Goal: Task Accomplishment & Management: Manage account settings

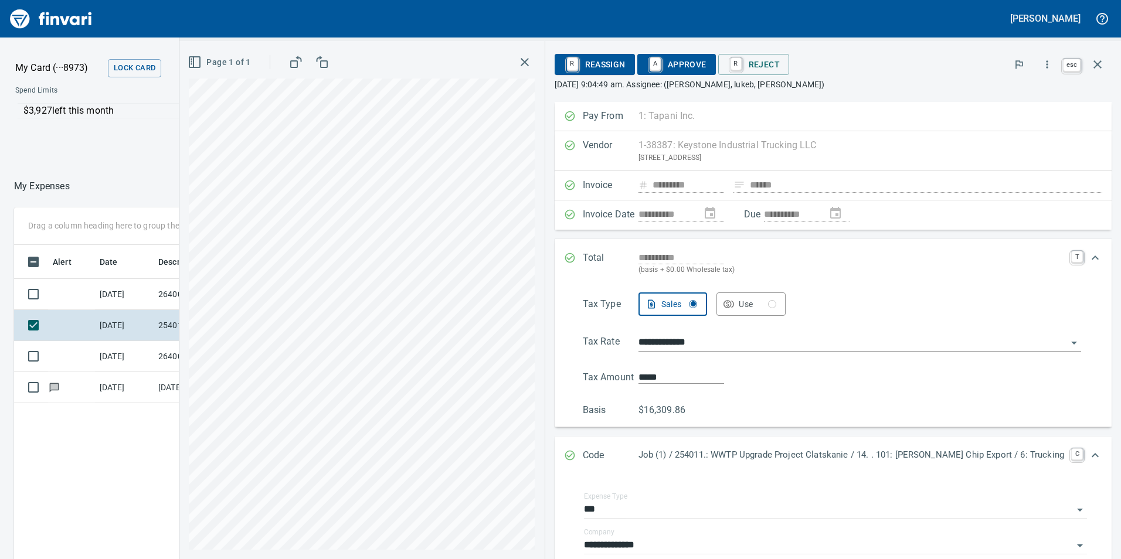
scroll to position [1, 1]
click at [1094, 64] on icon "button" at bounding box center [1097, 64] width 14 height 14
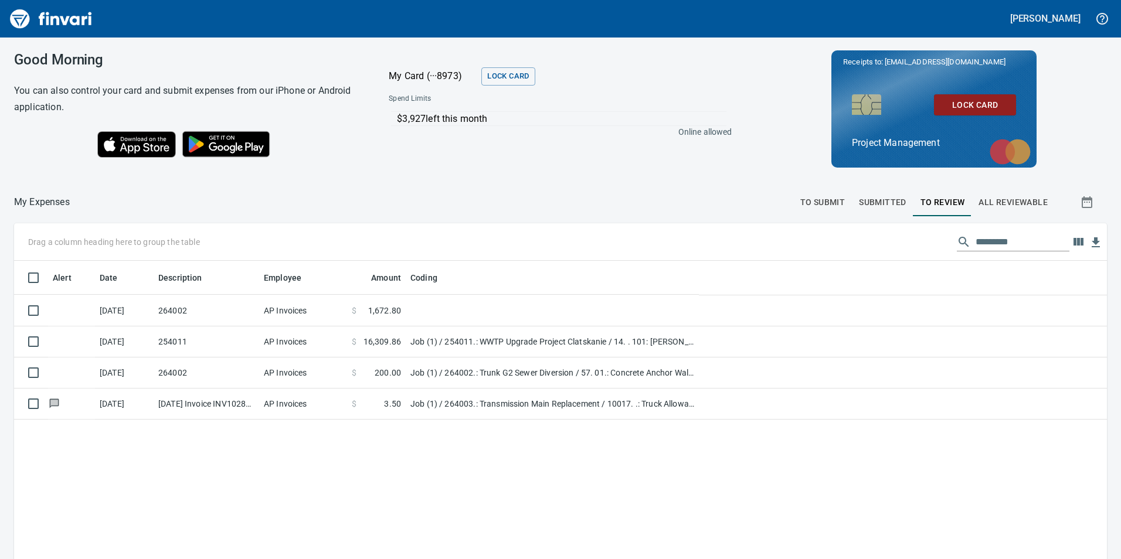
scroll to position [421, 1072]
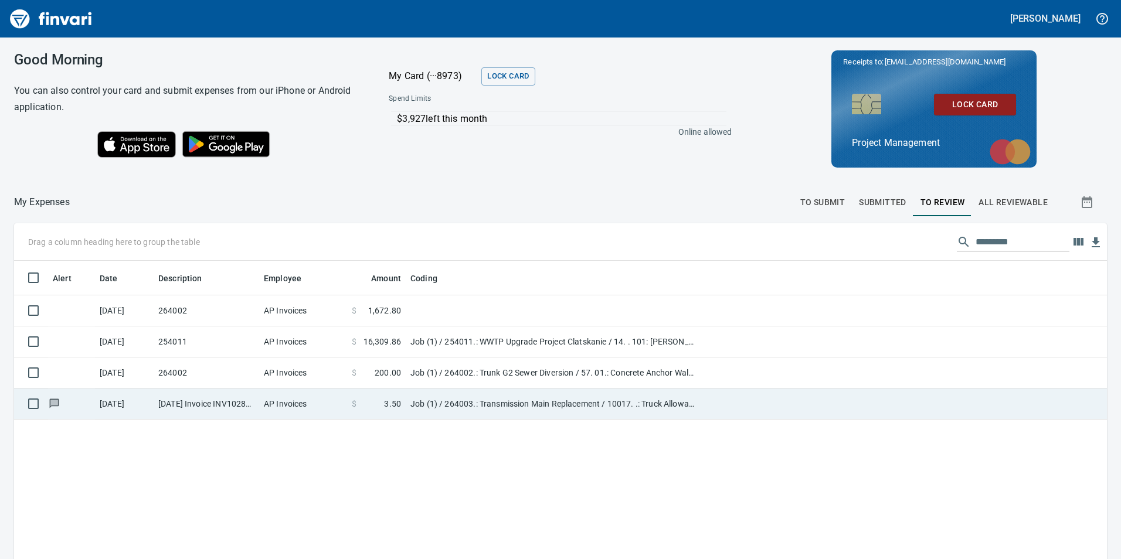
click at [546, 404] on td "Job (1) / 264003.: Transmission Main Replacement / 10017. .: Truck Allowance (P…" at bounding box center [552, 404] width 293 height 31
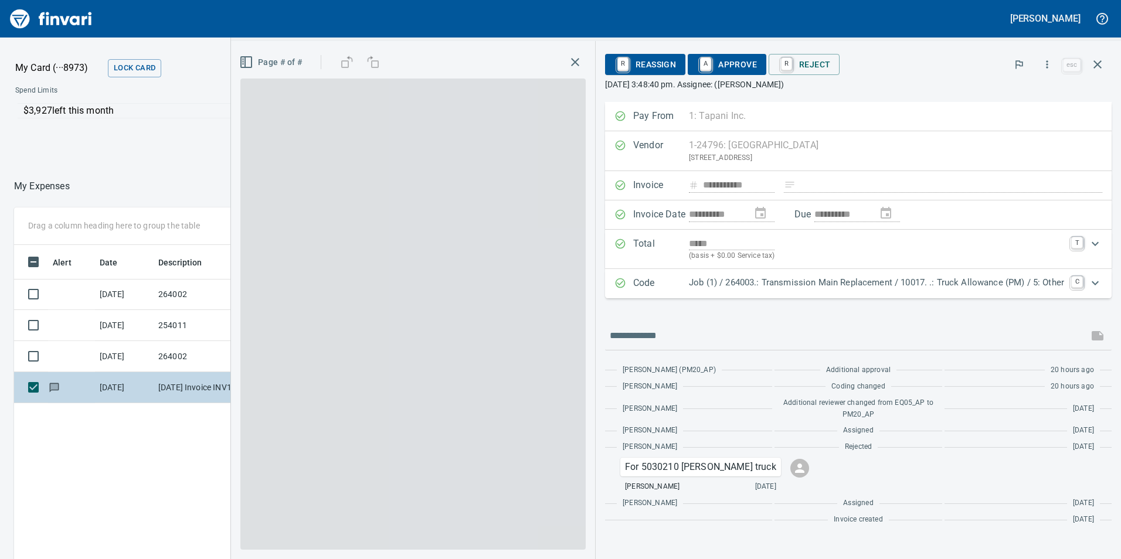
scroll to position [421, 782]
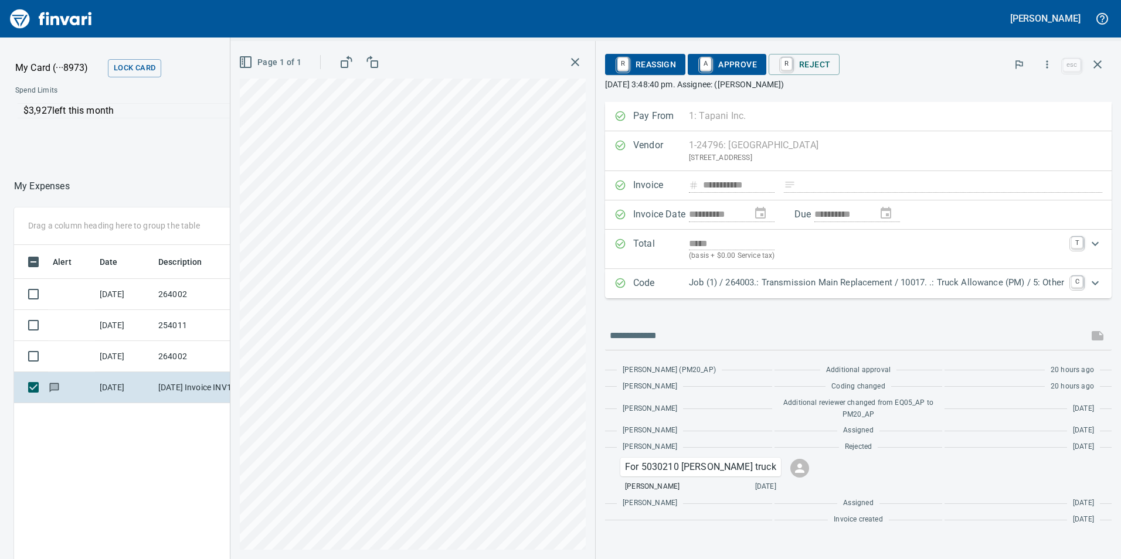
click at [729, 67] on span "A Approve" at bounding box center [727, 65] width 60 height 20
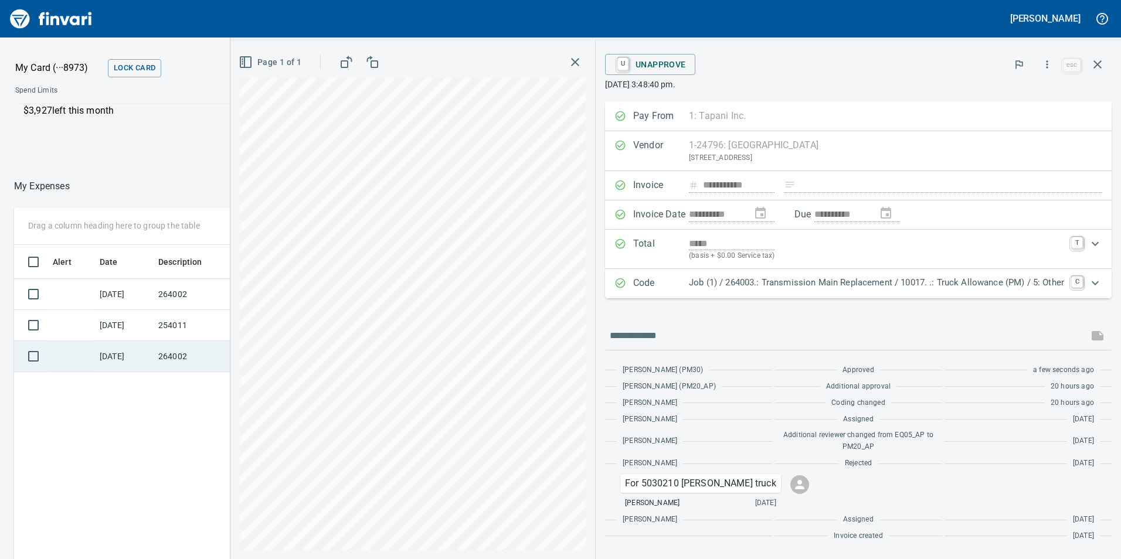
click at [130, 353] on td "[DATE]" at bounding box center [124, 356] width 59 height 31
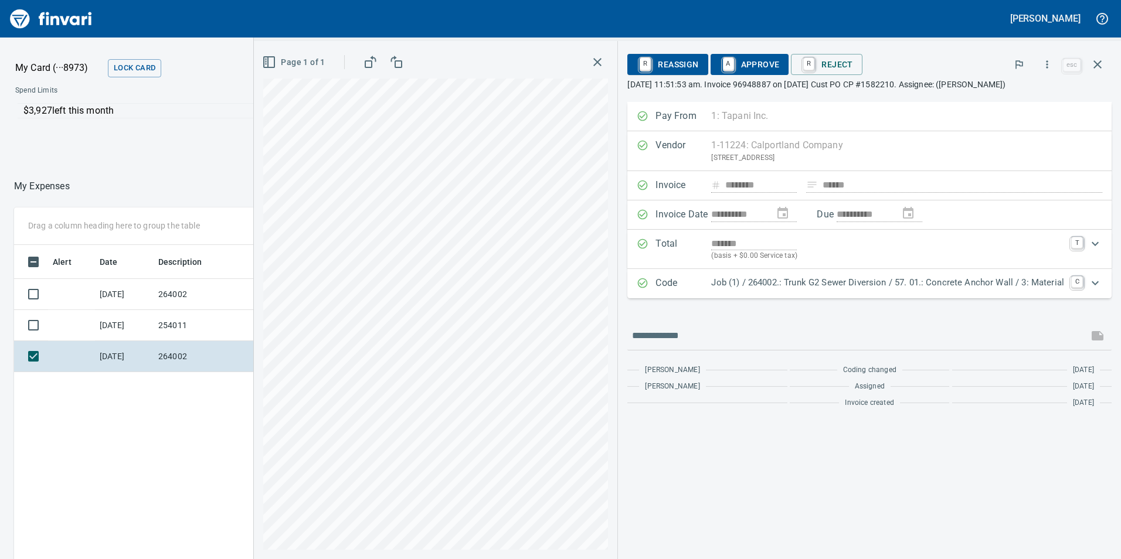
click at [757, 63] on span "A Approve" at bounding box center [750, 65] width 60 height 20
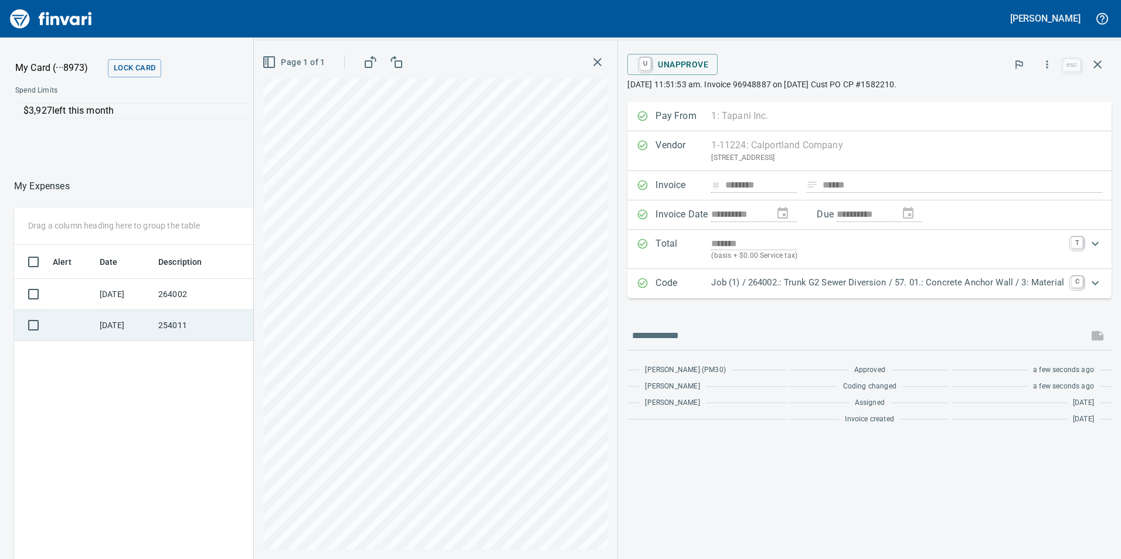
click at [104, 320] on td "[DATE]" at bounding box center [124, 325] width 59 height 31
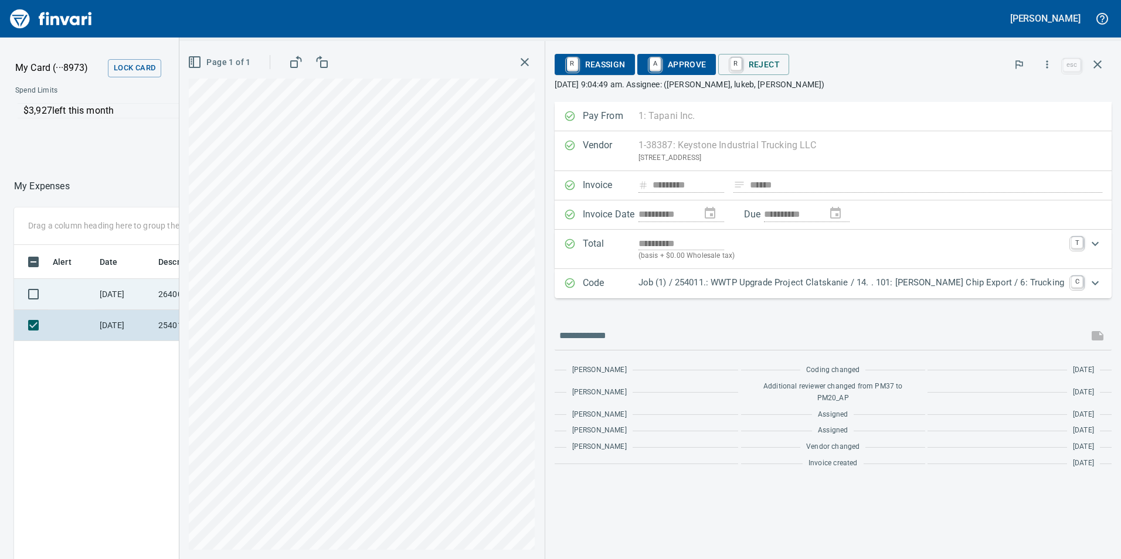
click at [117, 292] on td "[DATE]" at bounding box center [124, 294] width 59 height 31
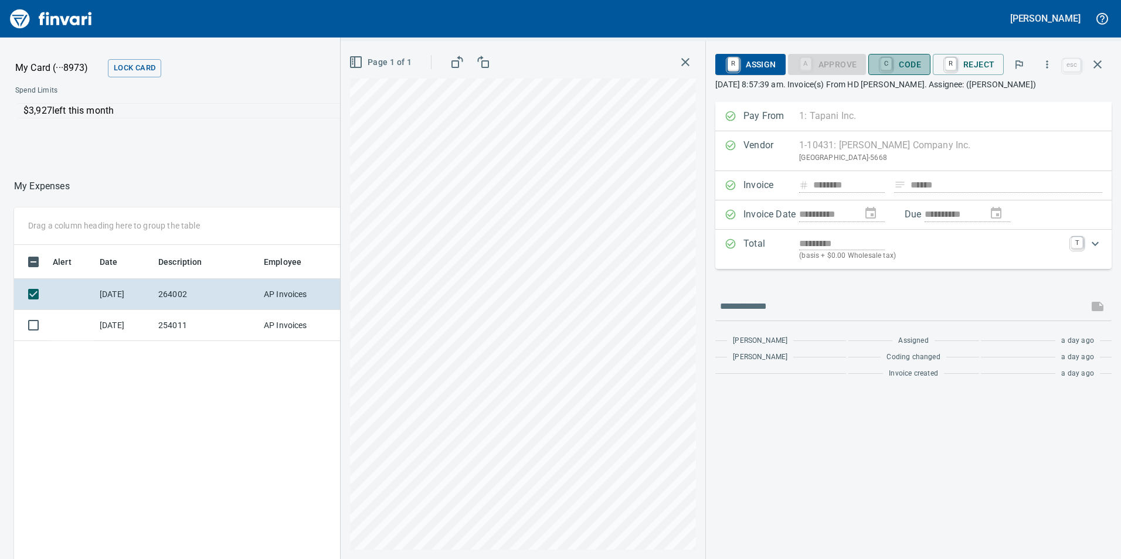
click at [911, 56] on span "C Code" at bounding box center [898, 65] width 43 height 20
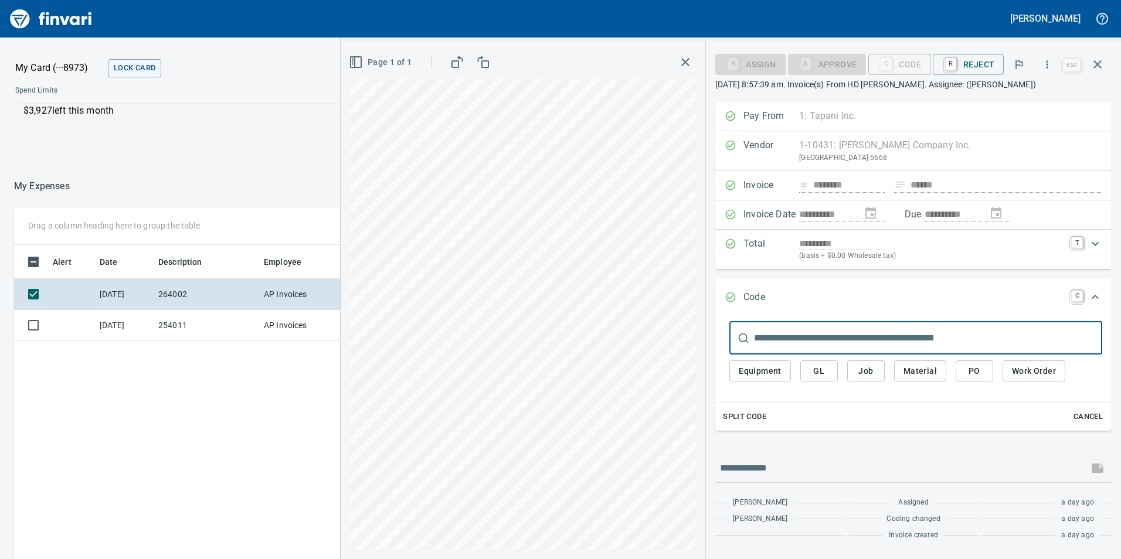
click at [864, 368] on span "Job" at bounding box center [865, 371] width 19 height 15
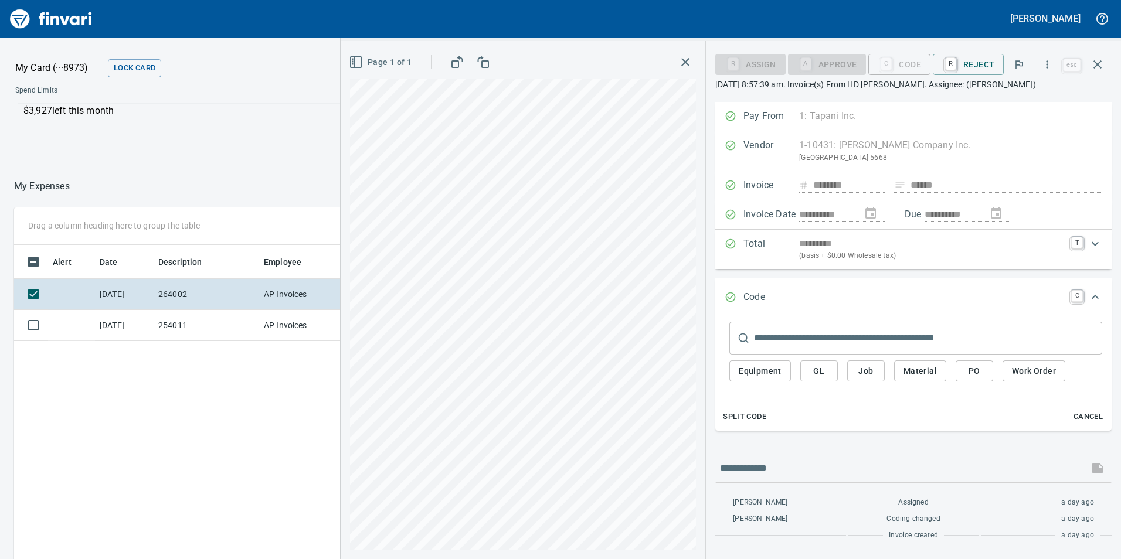
click at [864, 370] on span "Job" at bounding box center [865, 371] width 19 height 15
click at [869, 367] on span "Job" at bounding box center [865, 371] width 19 height 15
click at [845, 336] on input "text" at bounding box center [928, 338] width 348 height 33
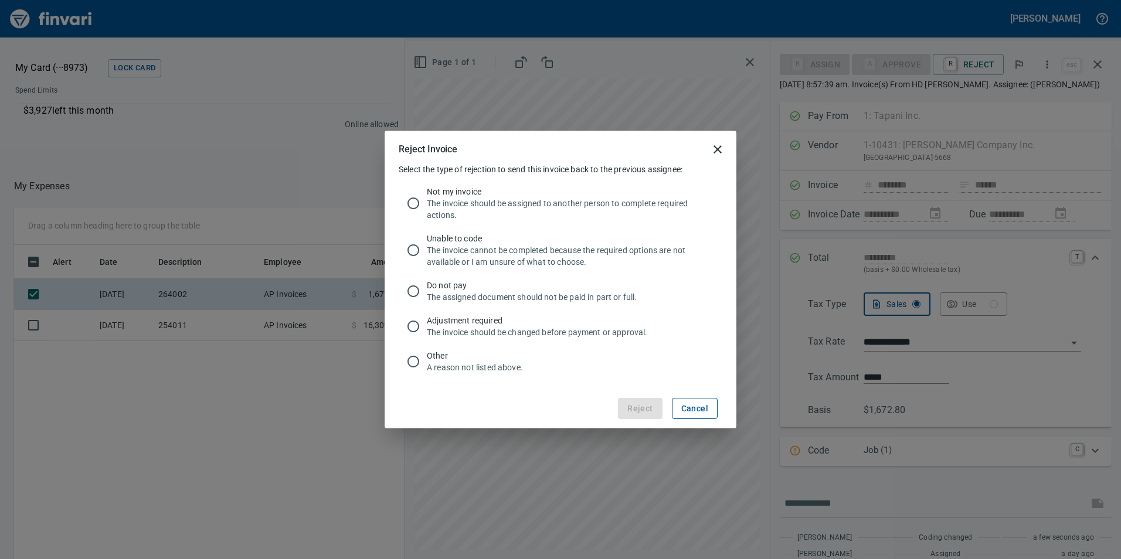
click at [699, 405] on span "Cancel" at bounding box center [694, 408] width 27 height 15
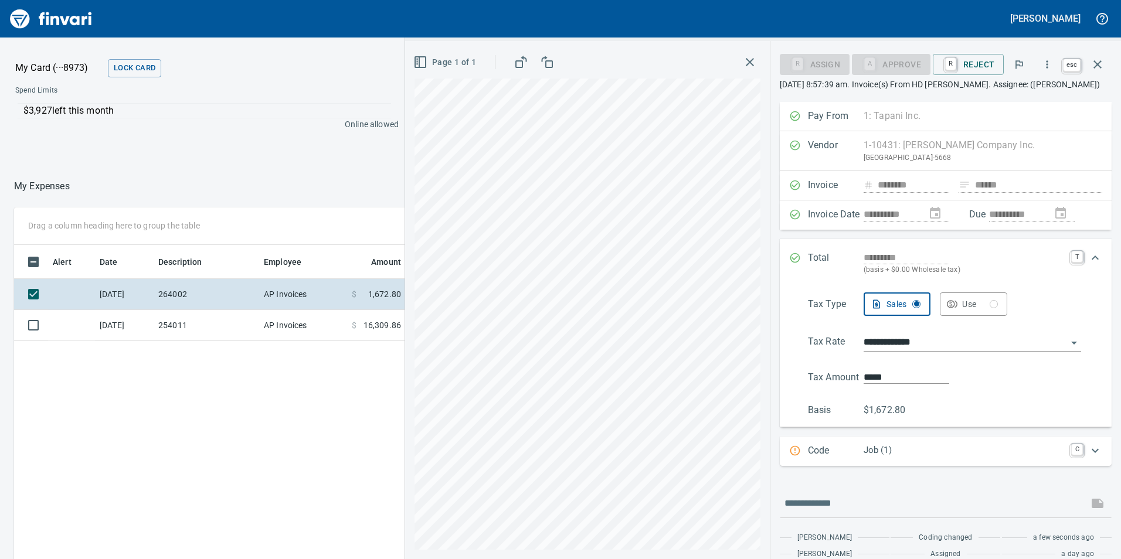
scroll to position [421, 782]
click at [1105, 66] on button "button" at bounding box center [1097, 64] width 28 height 28
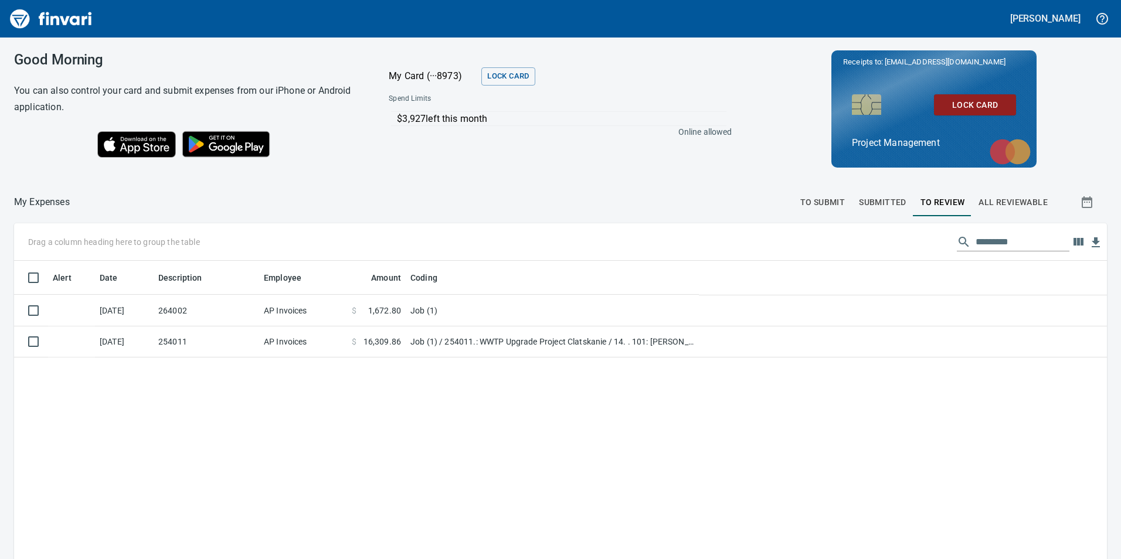
scroll to position [421, 1073]
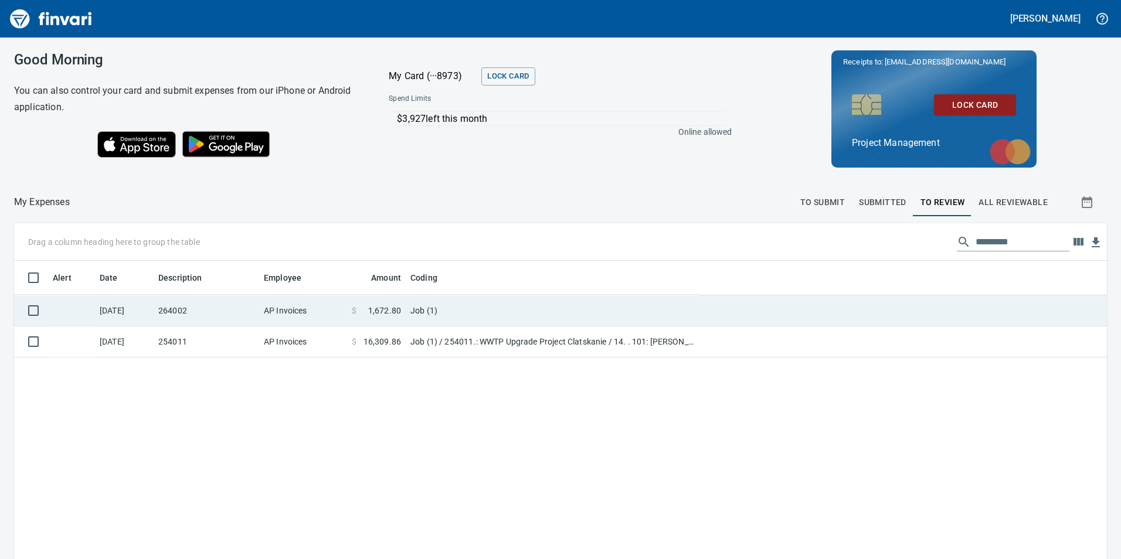
click at [466, 310] on td "Job (1)" at bounding box center [552, 310] width 293 height 31
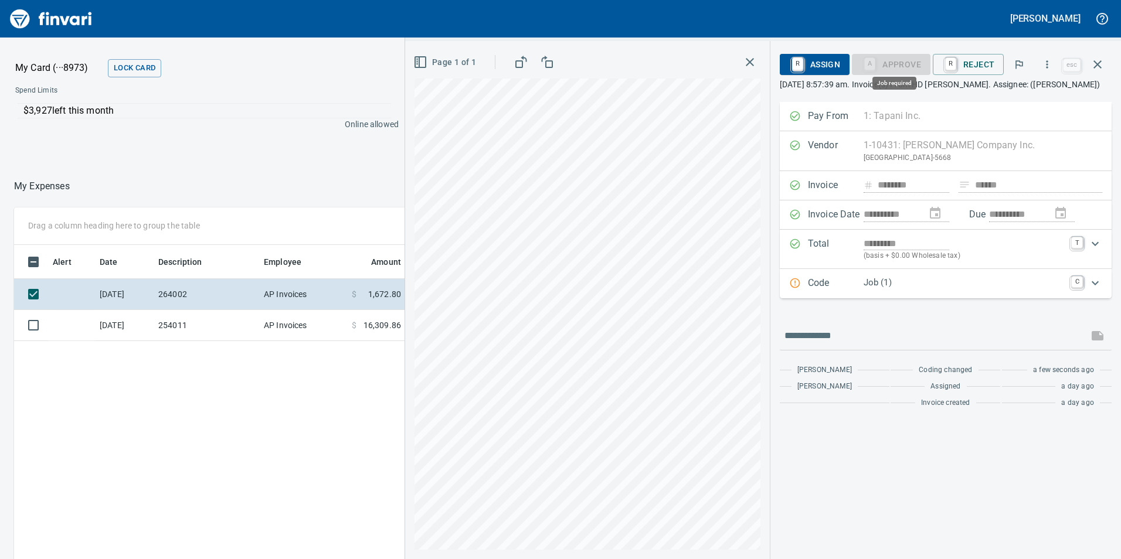
scroll to position [421, 782]
click at [988, 288] on p "Job (1)" at bounding box center [963, 282] width 200 height 13
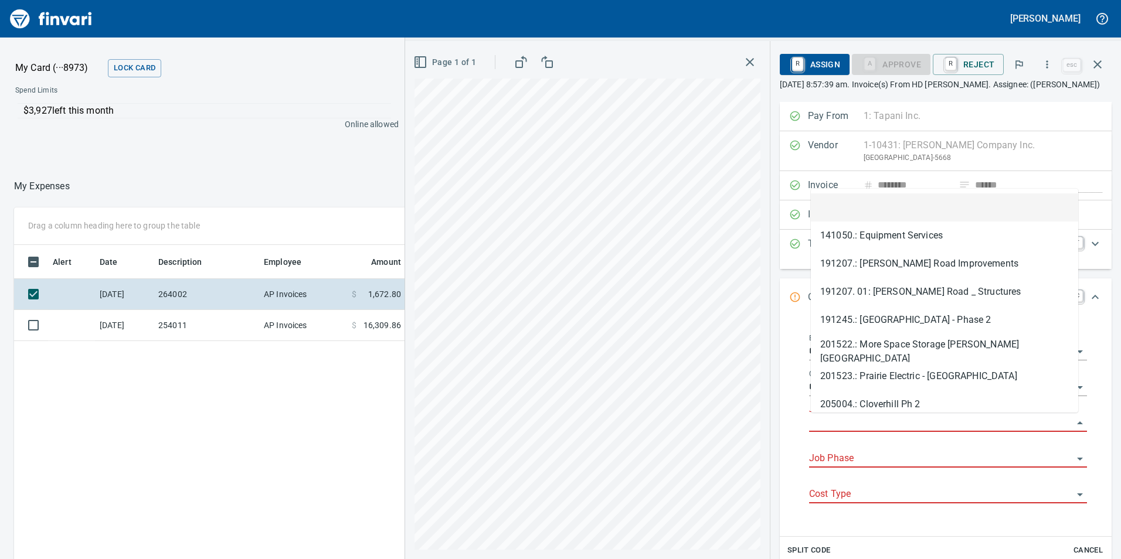
click at [854, 427] on input "Job" at bounding box center [941, 423] width 264 height 16
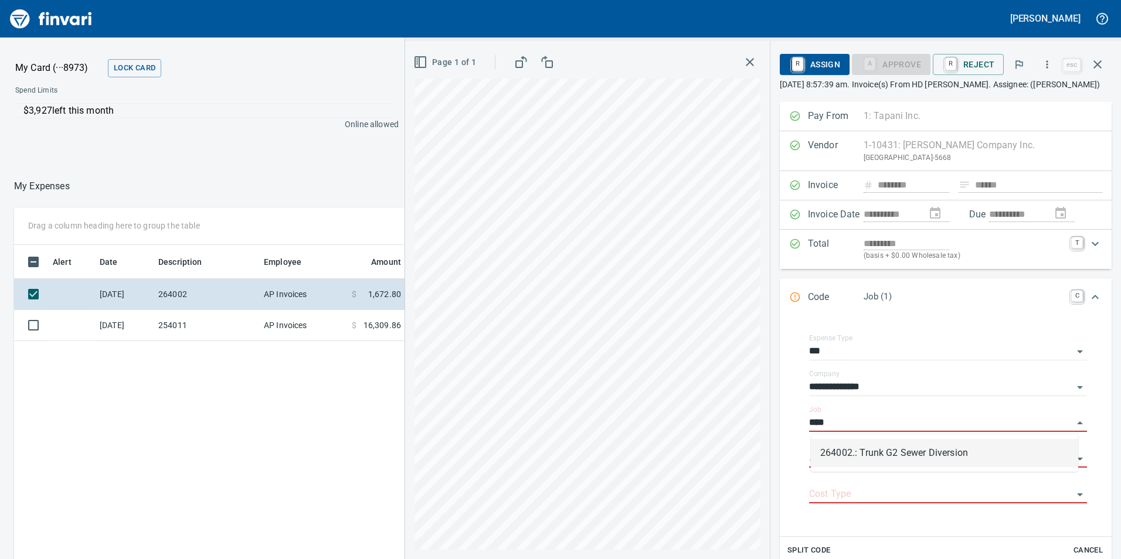
click at [869, 455] on li "264002.: Trunk G2 Sewer Diversion" at bounding box center [944, 453] width 267 height 28
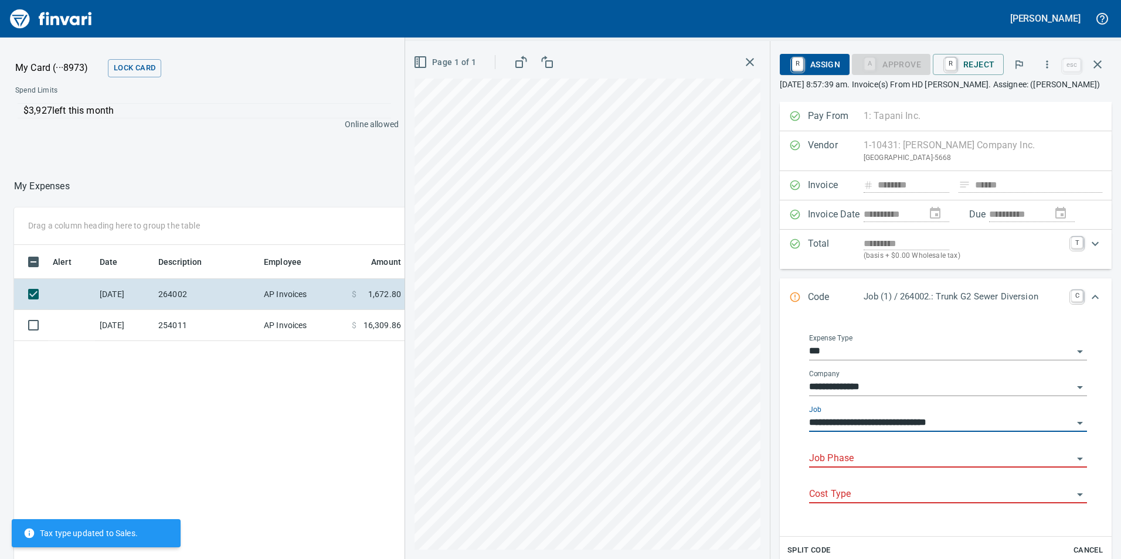
type input "**********"
click at [855, 452] on input "Job Phase" at bounding box center [941, 459] width 264 height 16
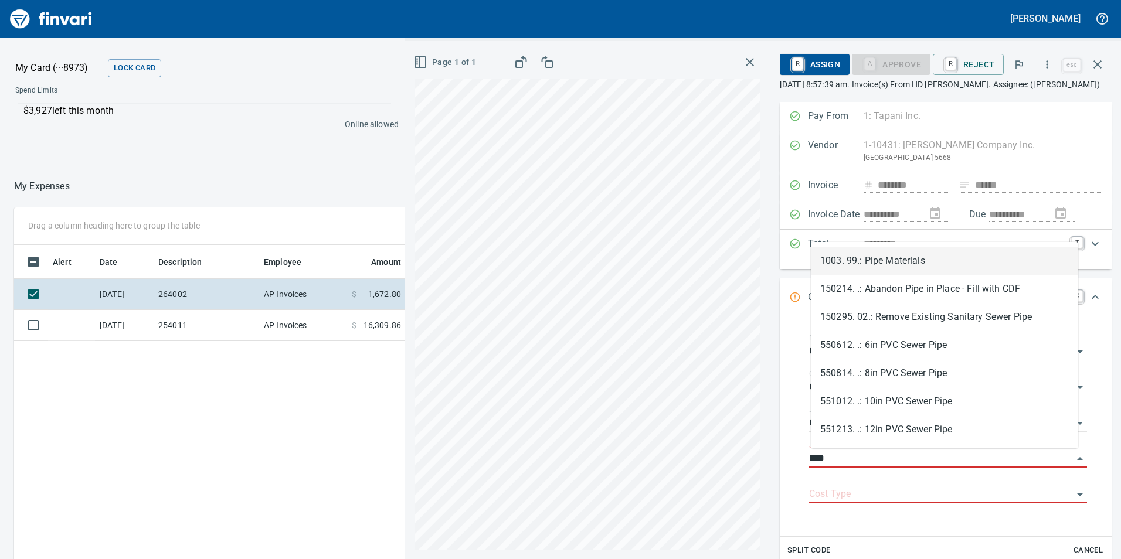
click at [935, 260] on li "1003. 99.: Pipe Materials" at bounding box center [944, 261] width 267 height 28
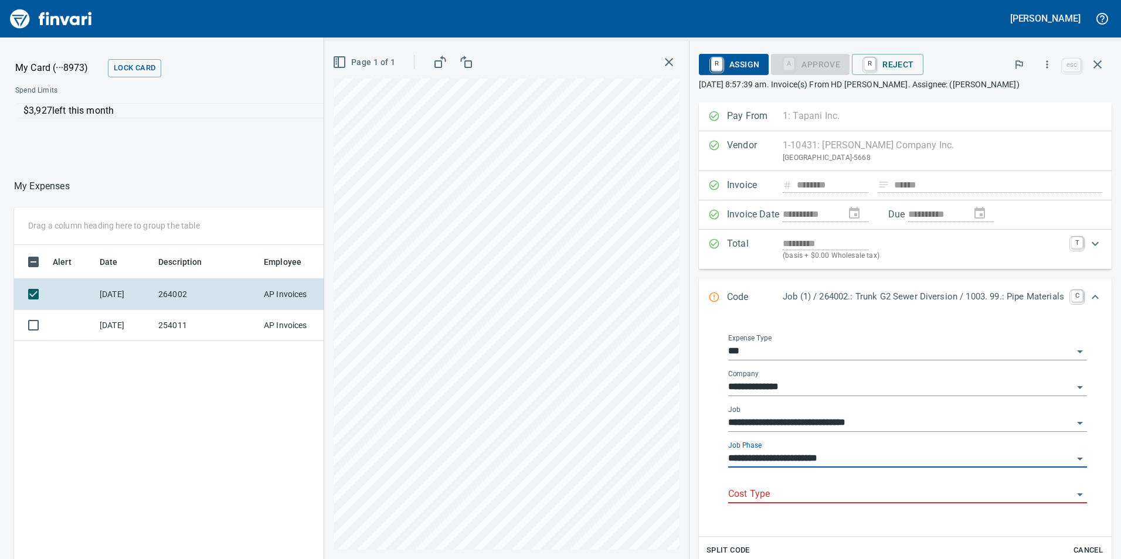
type input "**********"
click at [803, 493] on input "Cost Type" at bounding box center [900, 494] width 345 height 16
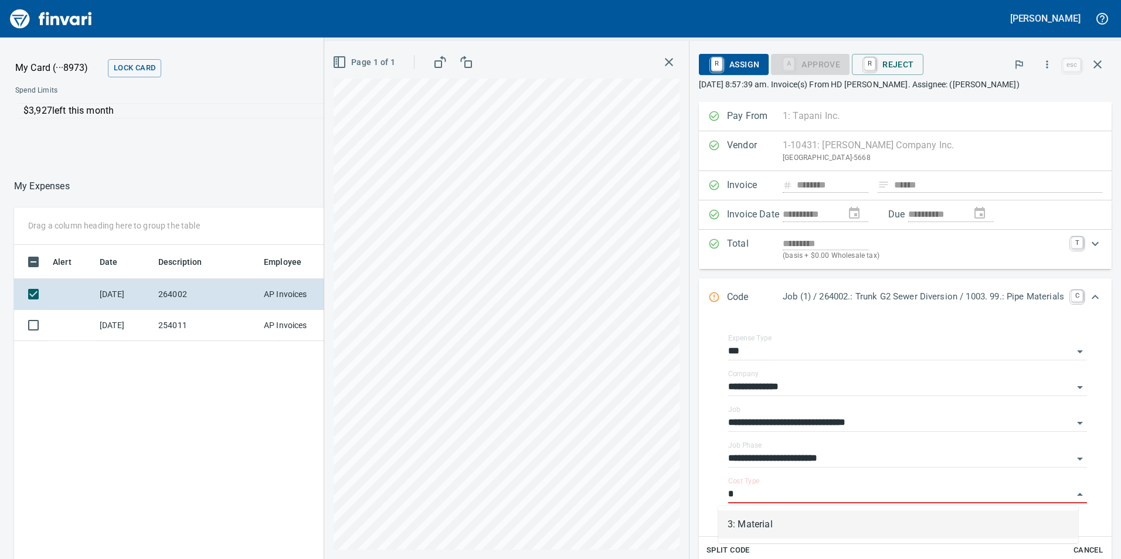
click at [779, 528] on li "3: Material" at bounding box center [898, 524] width 360 height 28
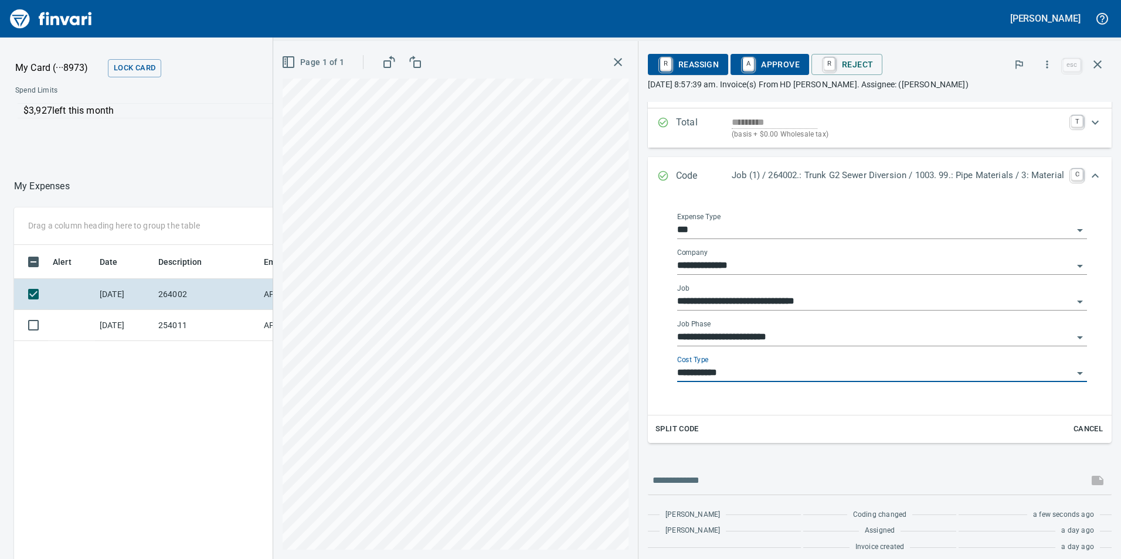
scroll to position [130, 0]
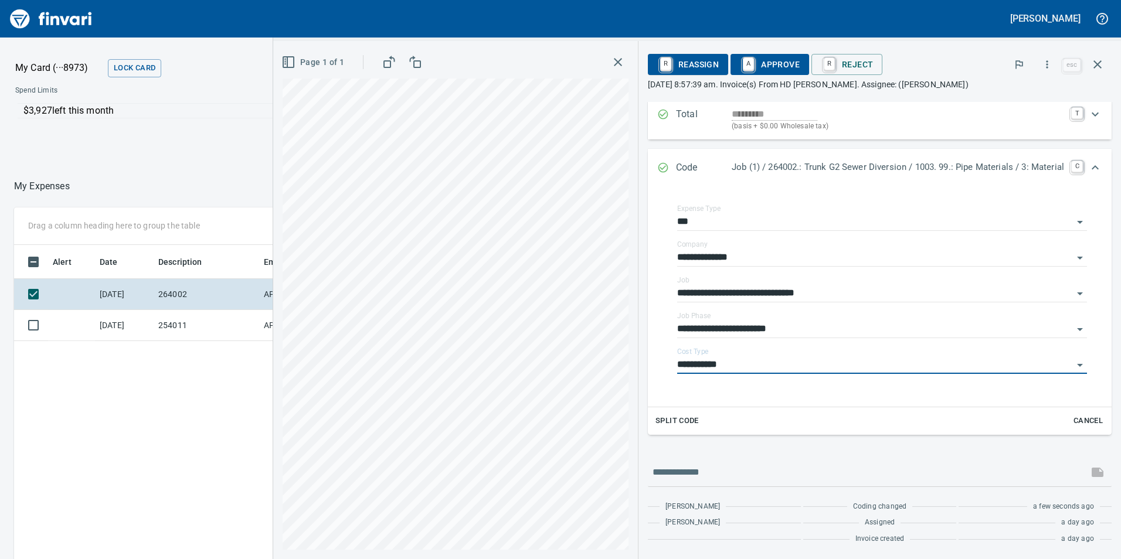
type input "**********"
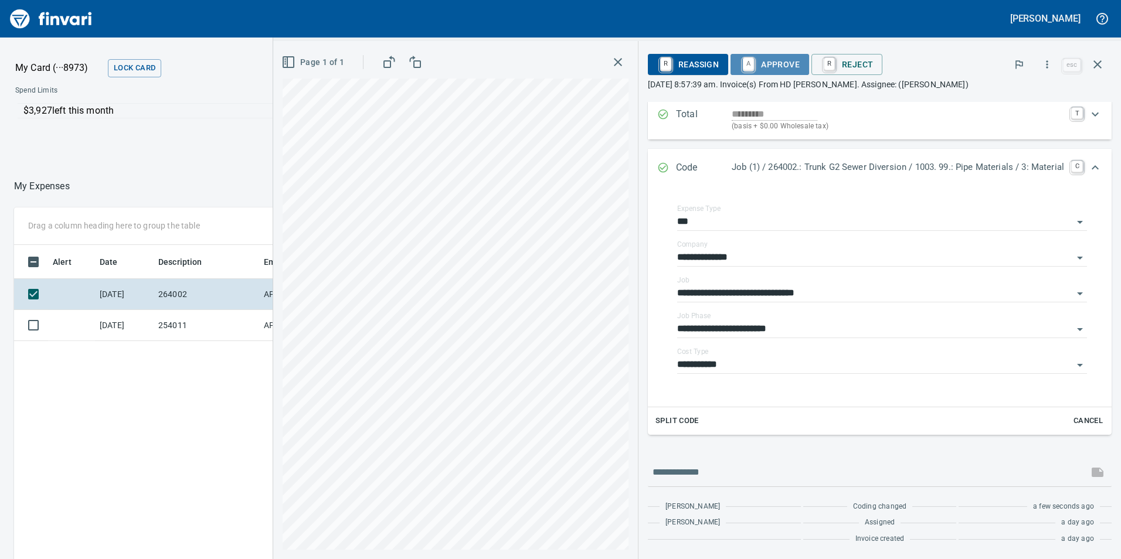
click at [761, 62] on span "A Approve" at bounding box center [770, 65] width 60 height 20
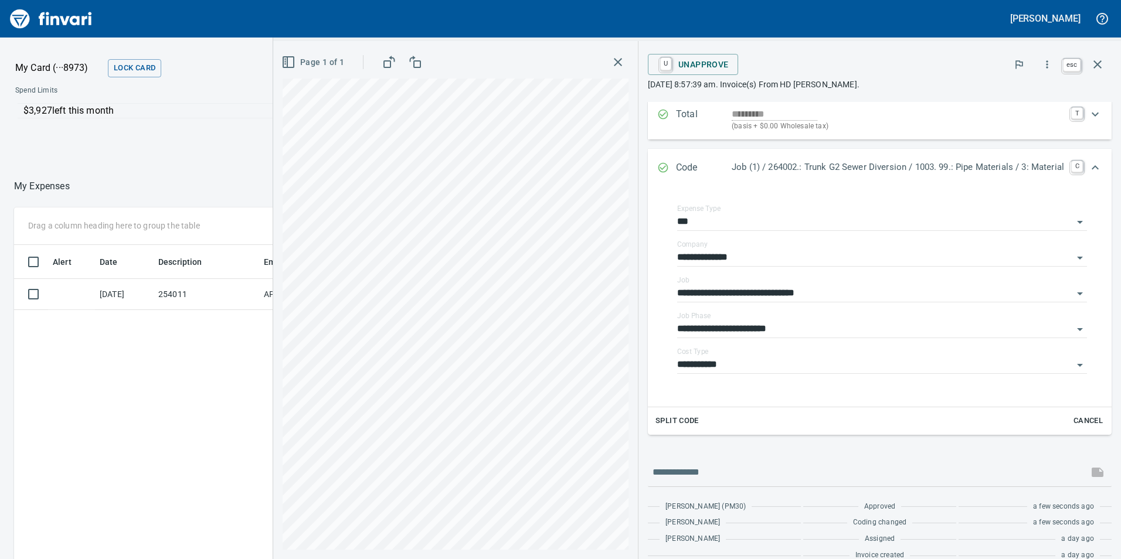
scroll to position [421, 782]
click at [1101, 70] on icon "button" at bounding box center [1097, 64] width 14 height 14
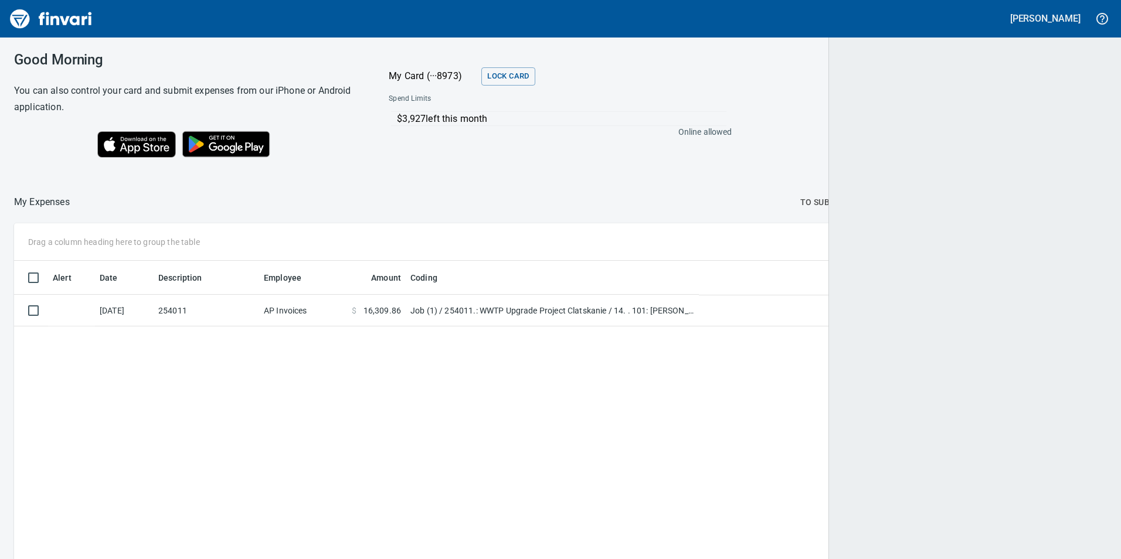
scroll to position [421, 1073]
